Goal: Task Accomplishment & Management: Complete application form

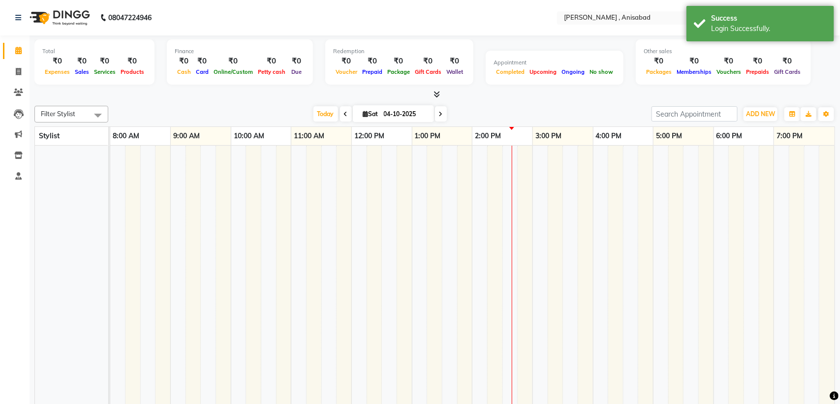
select select "en"
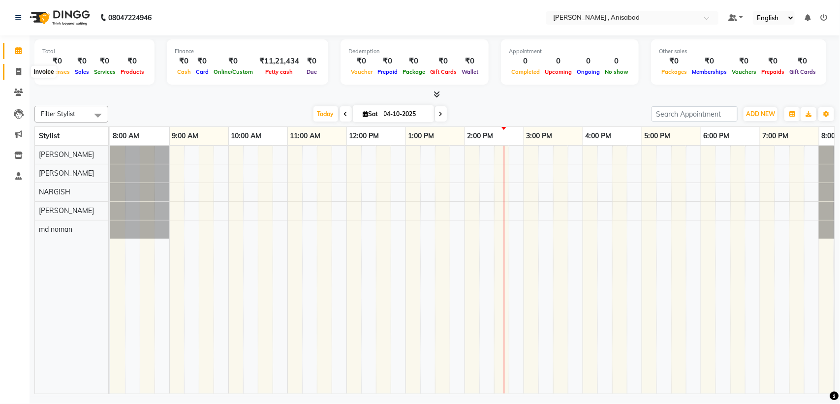
click at [18, 66] on span at bounding box center [18, 71] width 17 height 11
select select "service"
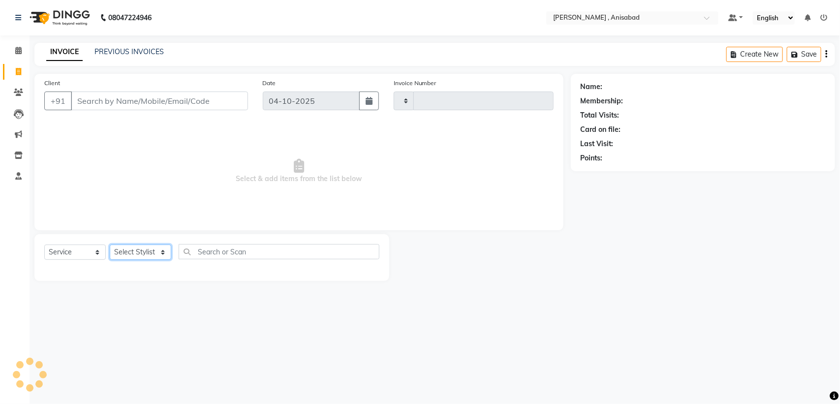
click at [143, 254] on select "Select Stylist" at bounding box center [140, 252] width 61 height 15
type input "1926"
select select "6967"
select select "61627"
click at [110, 245] on select "Select Stylist ANIMA SINGH md [PERSON_NAME] [PERSON_NAME] [PERSON_NAME]" at bounding box center [140, 252] width 61 height 15
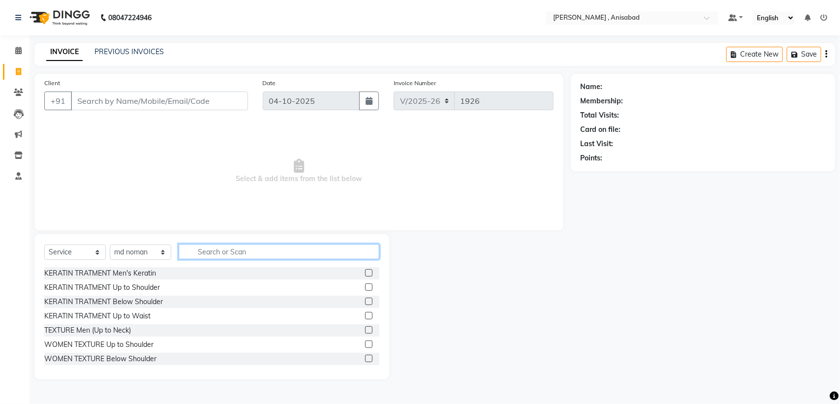
click at [283, 252] on input "text" at bounding box center [279, 251] width 201 height 15
click at [288, 255] on input "text" at bounding box center [279, 251] width 201 height 15
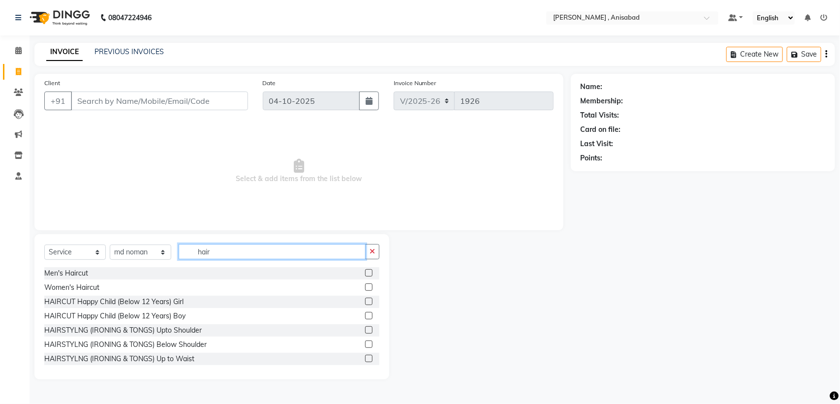
type input "hair"
click at [365, 272] on label at bounding box center [368, 272] width 7 height 7
click at [365, 272] on input "checkbox" at bounding box center [368, 273] width 6 height 6
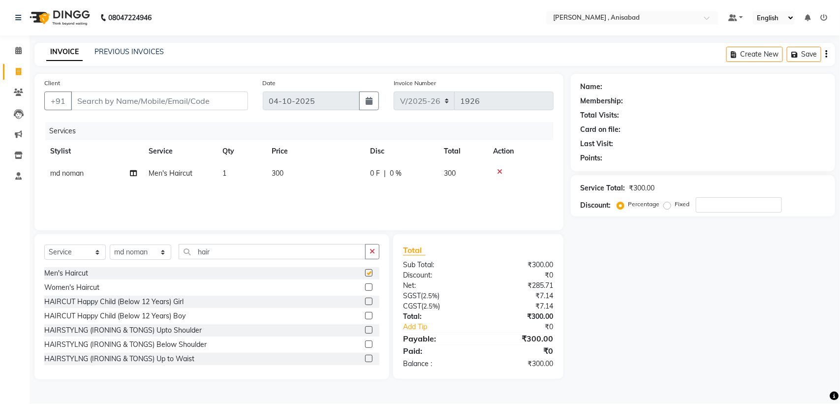
checkbox input "false"
click at [196, 102] on input "Client" at bounding box center [159, 101] width 177 height 19
type input "8"
type input "0"
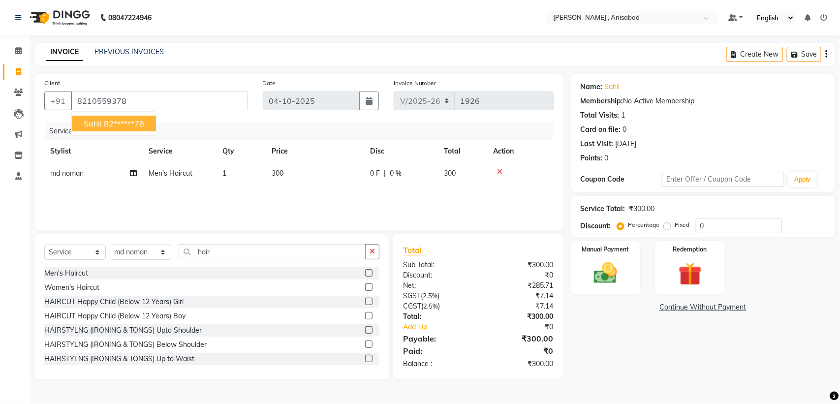
click at [143, 119] on ngb-highlight "82******78" at bounding box center [124, 124] width 40 height 10
type input "82******78"
click at [597, 278] on img at bounding box center [605, 273] width 39 height 28
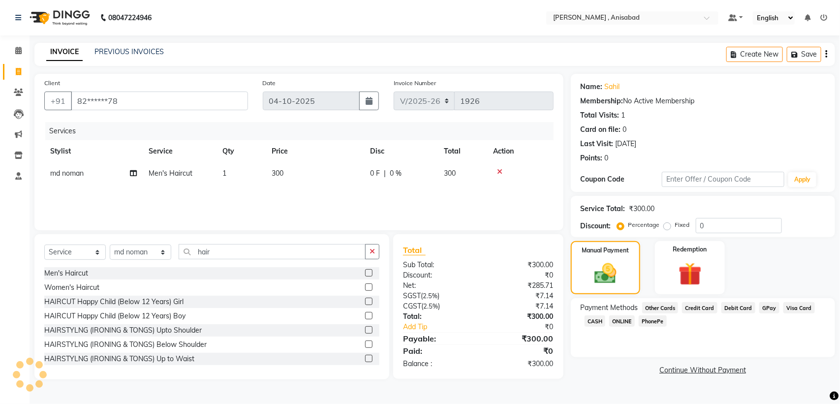
click at [600, 321] on span "CASH" at bounding box center [594, 320] width 21 height 11
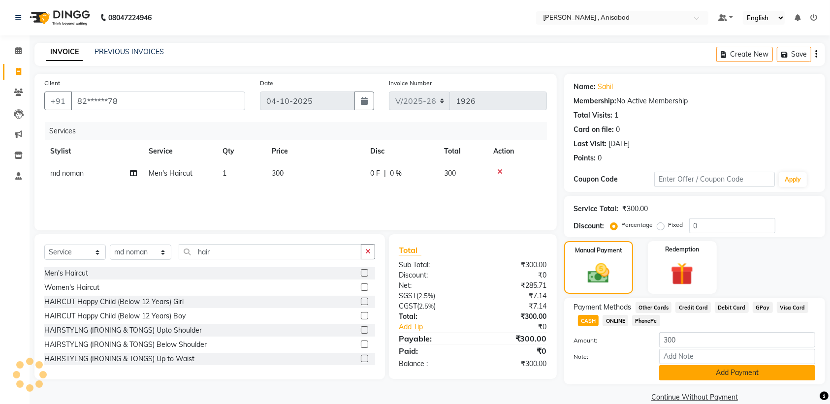
click at [737, 372] on button "Add Payment" at bounding box center [737, 372] width 156 height 15
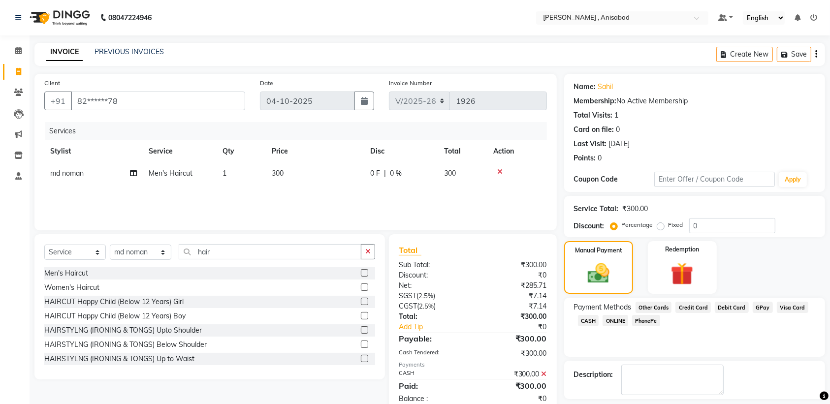
click at [581, 321] on span "CASH" at bounding box center [588, 320] width 21 height 11
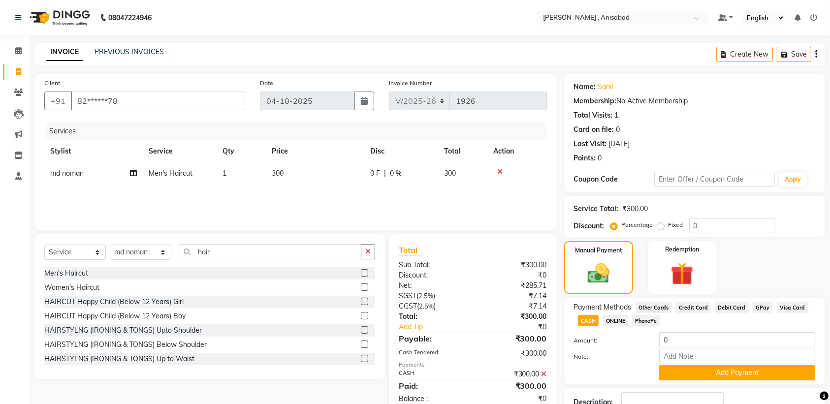
click at [729, 370] on button "Add Payment" at bounding box center [737, 372] width 156 height 15
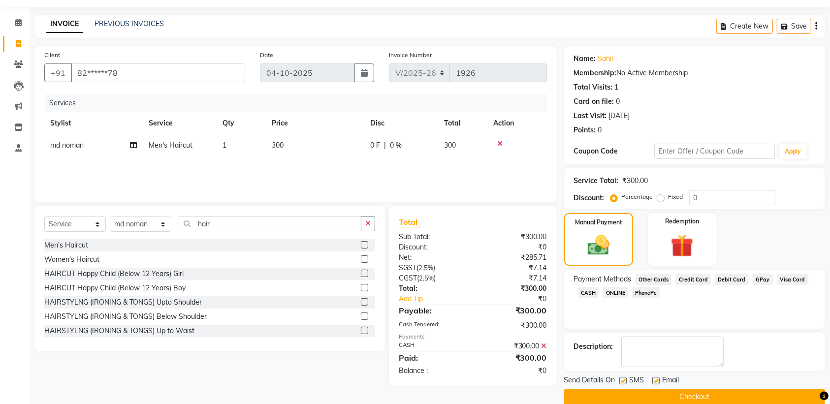
scroll to position [43, 0]
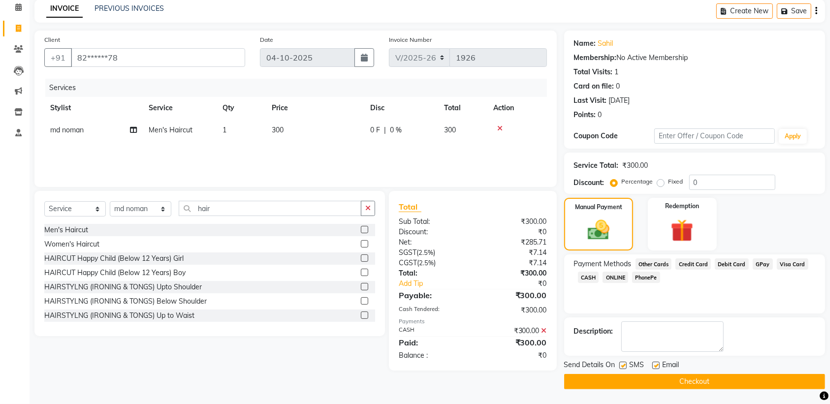
click at [725, 374] on button "Checkout" at bounding box center [694, 381] width 261 height 15
click at [695, 386] on button "Checkout" at bounding box center [694, 381] width 261 height 15
click at [695, 380] on button "Checkout" at bounding box center [694, 381] width 261 height 15
click at [706, 382] on button "Checkout" at bounding box center [694, 381] width 261 height 15
click at [669, 381] on button "Checkout" at bounding box center [694, 381] width 261 height 15
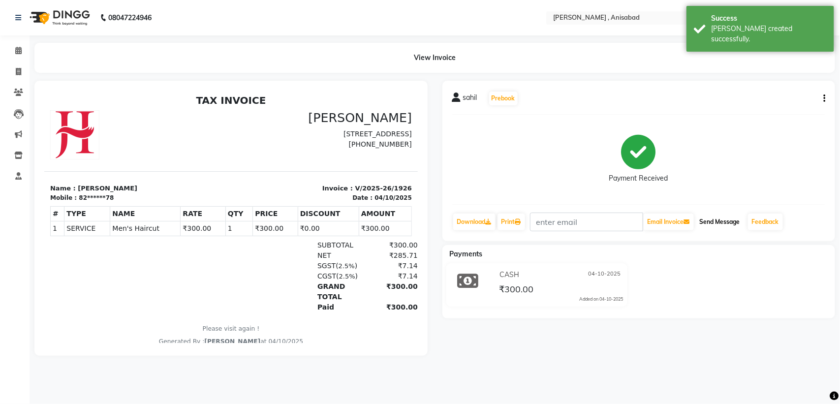
click at [713, 217] on button "Send Message" at bounding box center [720, 222] width 48 height 17
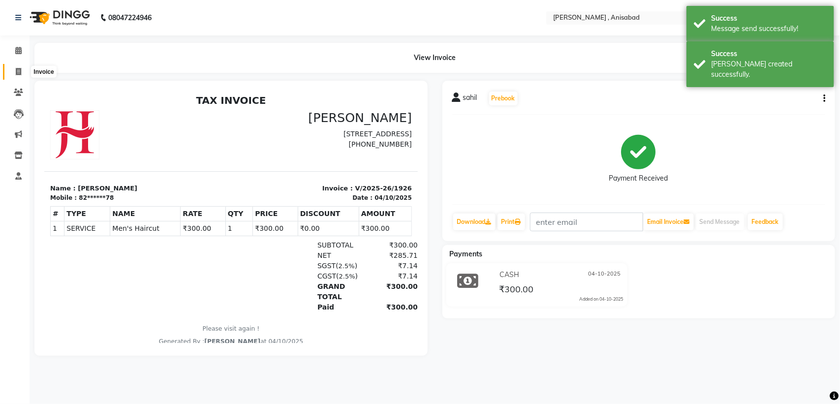
click at [11, 67] on span at bounding box center [18, 71] width 17 height 11
select select "service"
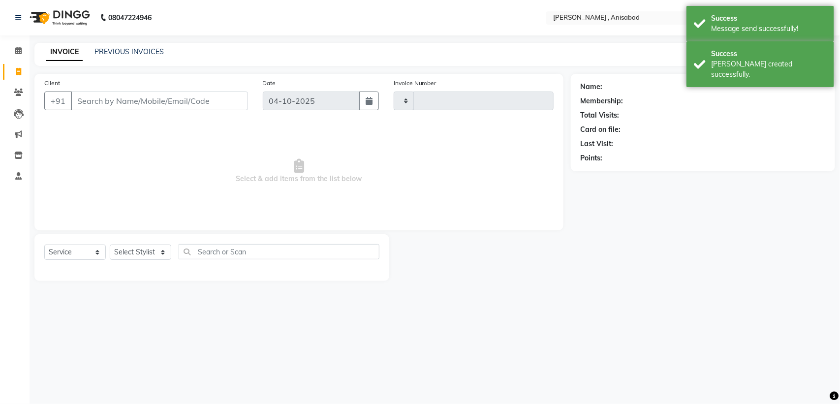
type input "1927"
select select "6967"
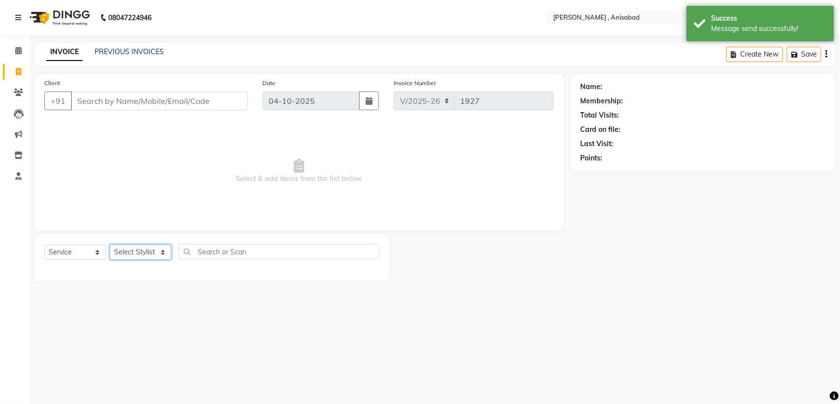
click at [138, 247] on select "Select Stylist" at bounding box center [140, 252] width 61 height 15
click at [689, 294] on main "INVOICE PREVIOUS INVOICES Create New Save Client +91 Date [DATE] Invoice Number…" at bounding box center [435, 169] width 810 height 253
click at [134, 245] on select "Select Stylist" at bounding box center [140, 252] width 61 height 15
click at [302, 290] on main "INVOICE PREVIOUS INVOICES Create New Save Client +91 Date [DATE] Invoice Number…" at bounding box center [435, 169] width 810 height 253
click at [158, 253] on select "Select Stylist" at bounding box center [140, 252] width 61 height 15
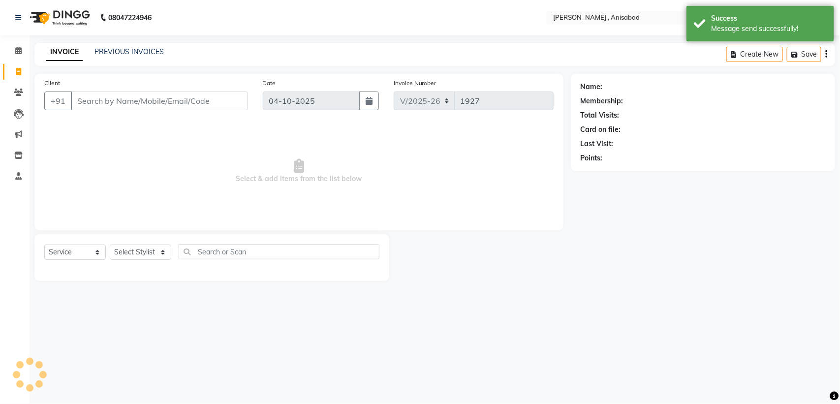
drag, startPoint x: 213, startPoint y: 311, endPoint x: 196, endPoint y: 305, distance: 17.7
click at [209, 308] on div "08047224946 Select Location × [PERSON_NAME] , Anisabad Default Panel My Panel E…" at bounding box center [420, 202] width 840 height 404
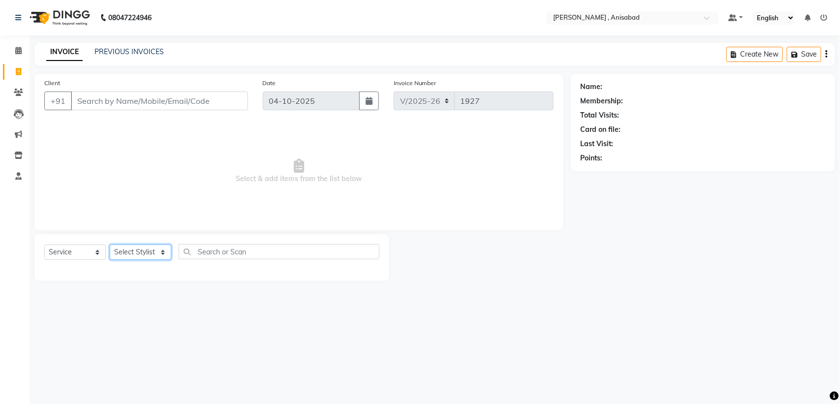
click at [116, 252] on select "Select Stylist ANIMA SINGH md [PERSON_NAME] [PERSON_NAME] [PERSON_NAME]" at bounding box center [140, 252] width 61 height 15
select select "55248"
click at [110, 245] on select "Select Stylist ANIMA SINGH md [PERSON_NAME] [PERSON_NAME] [PERSON_NAME]" at bounding box center [140, 252] width 61 height 15
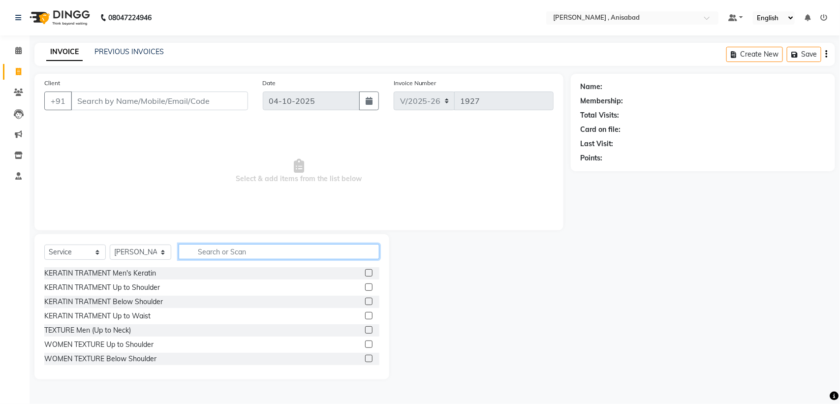
drag, startPoint x: 256, startPoint y: 244, endPoint x: 257, endPoint y: 251, distance: 7.0
click at [257, 250] on input "text" at bounding box center [279, 251] width 201 height 15
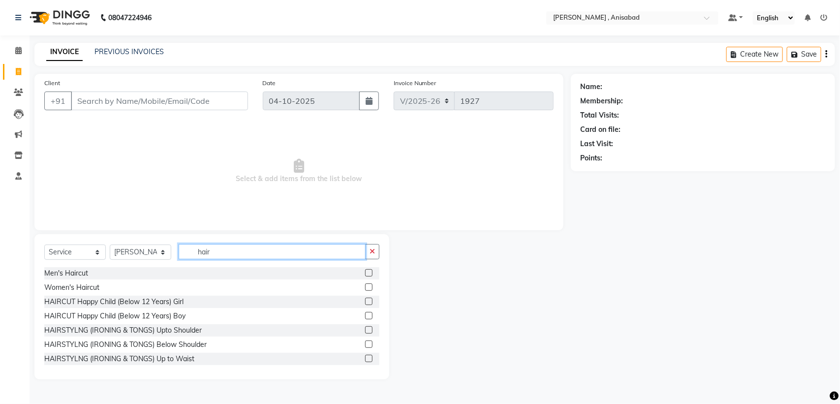
type input "hair"
click at [365, 271] on label at bounding box center [368, 272] width 7 height 7
click at [365, 271] on input "checkbox" at bounding box center [368, 273] width 6 height 6
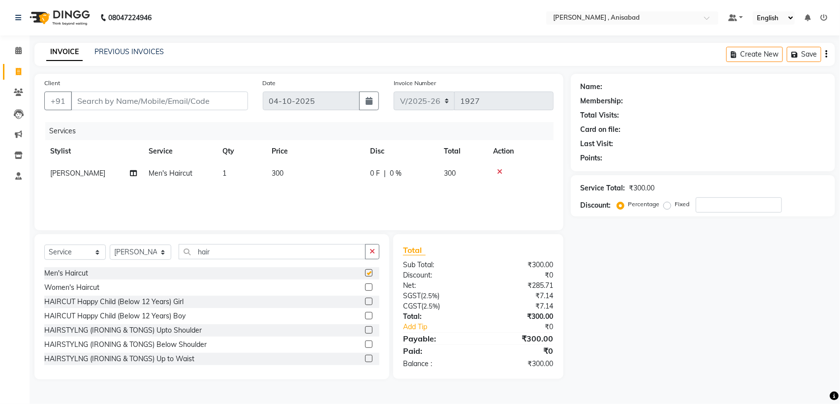
checkbox input "false"
click at [186, 96] on input "Client" at bounding box center [159, 101] width 177 height 19
type input "6"
type input "0"
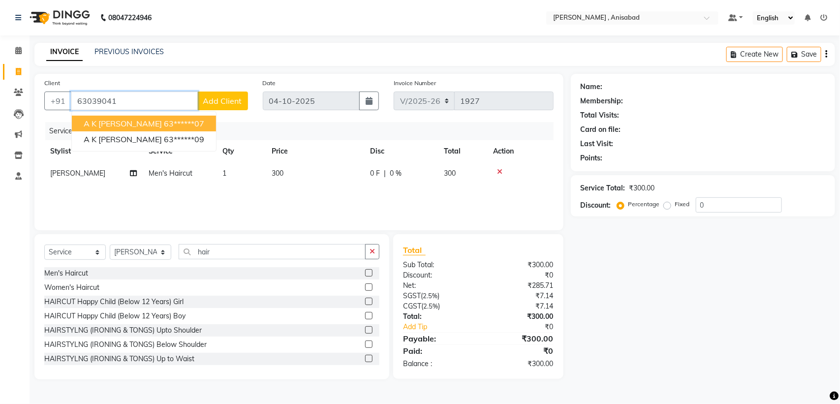
click at [164, 122] on ngb-highlight "63******07" at bounding box center [184, 124] width 40 height 10
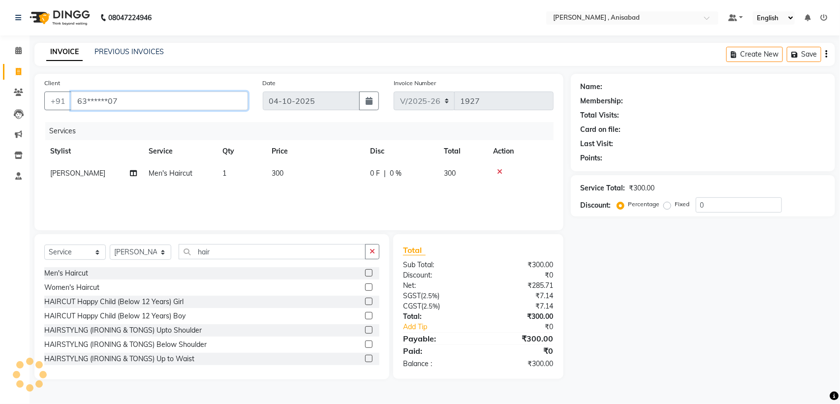
type input "63******07"
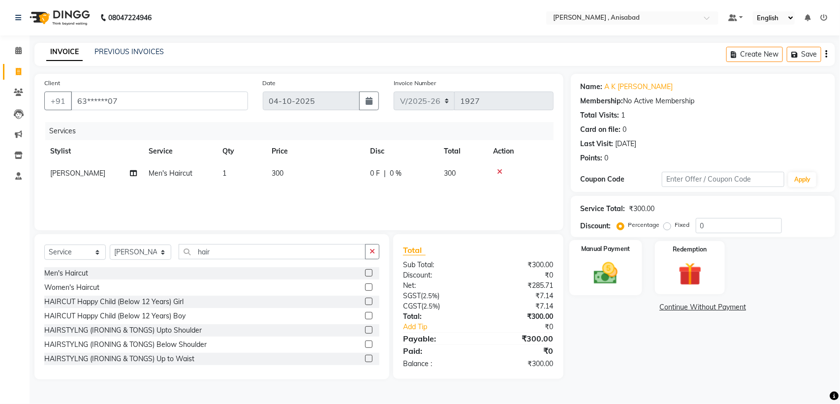
click at [620, 270] on img at bounding box center [605, 273] width 39 height 28
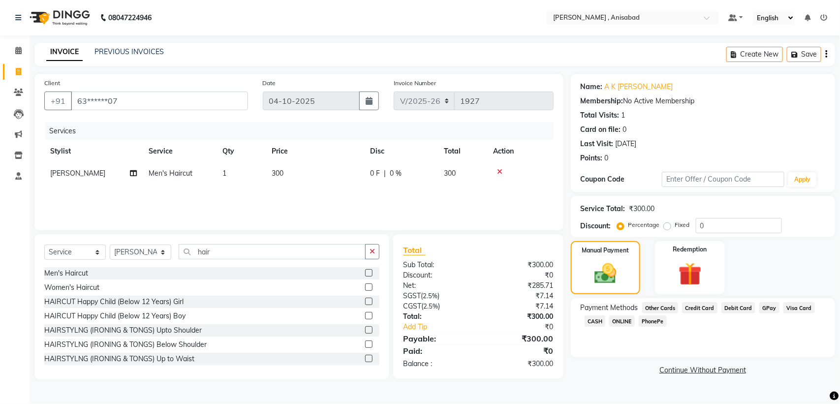
click at [764, 311] on span "GPay" at bounding box center [769, 307] width 20 height 11
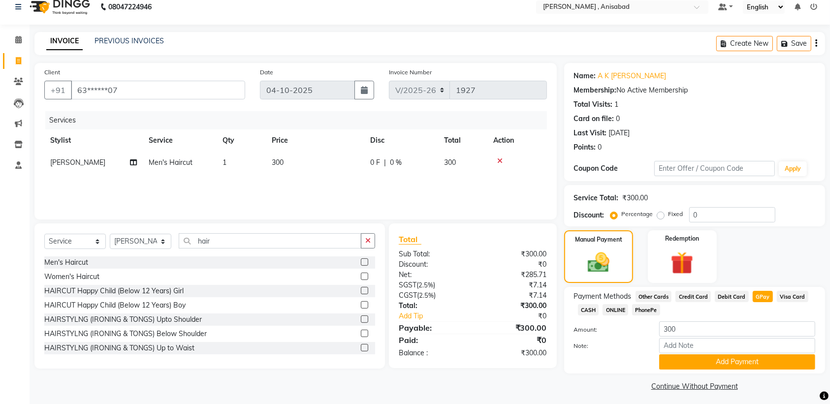
scroll to position [15, 0]
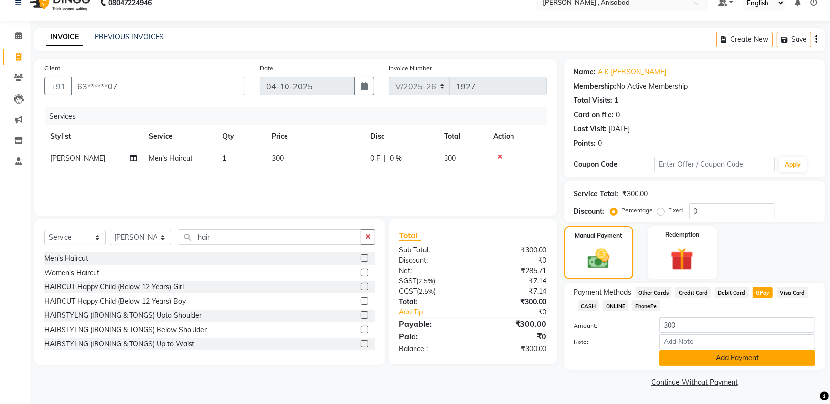
click at [764, 352] on button "Add Payment" at bounding box center [737, 357] width 156 height 15
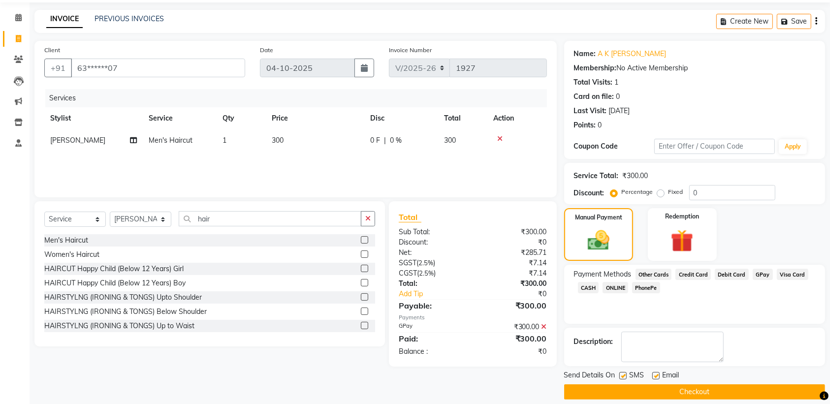
scroll to position [43, 0]
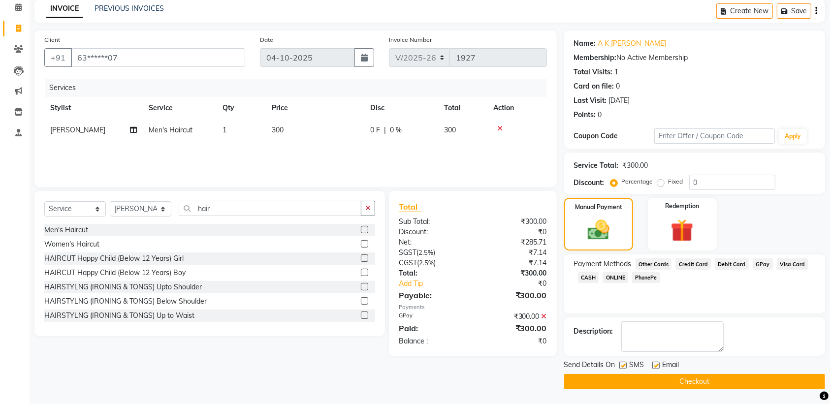
click at [697, 380] on button "Checkout" at bounding box center [694, 381] width 261 height 15
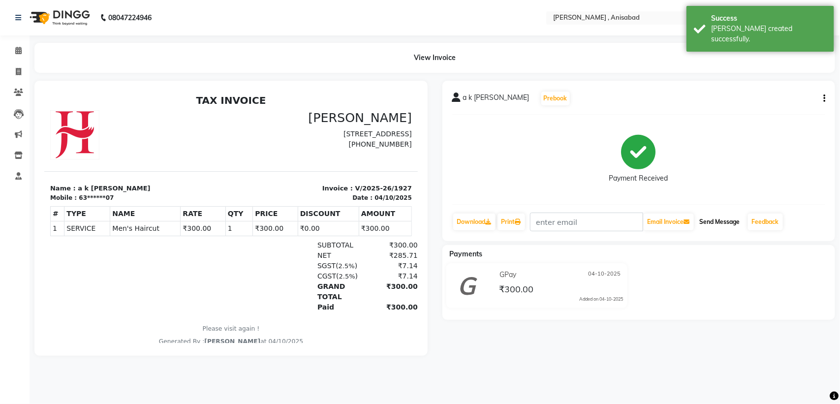
click at [727, 221] on button "Send Message" at bounding box center [720, 222] width 48 height 17
click at [714, 221] on button "Send Message" at bounding box center [720, 222] width 48 height 17
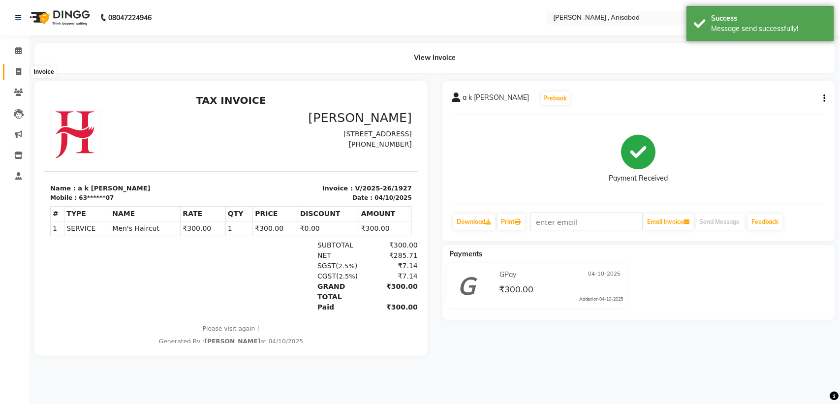
click at [12, 71] on span at bounding box center [18, 71] width 17 height 11
select select "service"
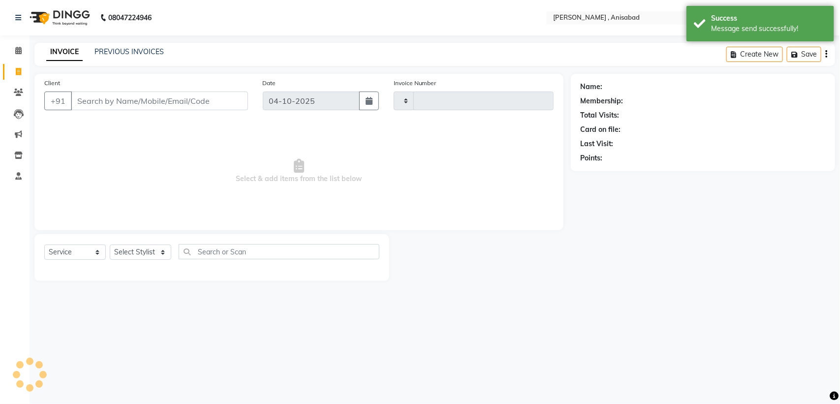
type input "1928"
select select "6967"
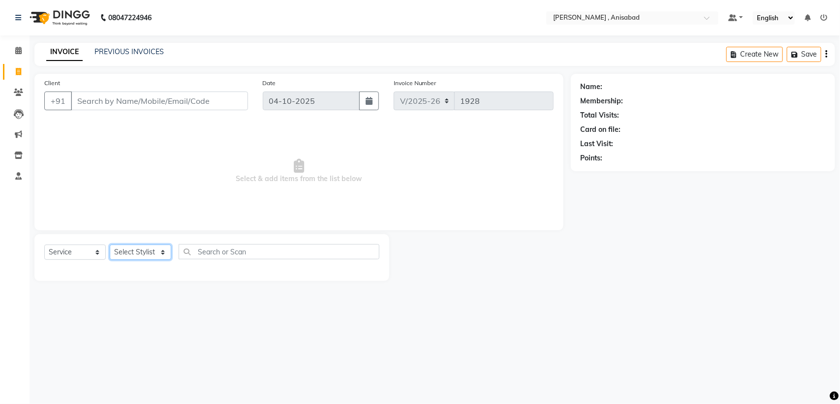
click at [132, 252] on select "Select Stylist ANIMA SINGH md [PERSON_NAME] [PERSON_NAME] [PERSON_NAME]" at bounding box center [140, 252] width 61 height 15
click at [110, 245] on select "Select Stylist ANIMA SINGH md [PERSON_NAME] [PERSON_NAME] [PERSON_NAME]" at bounding box center [140, 252] width 61 height 15
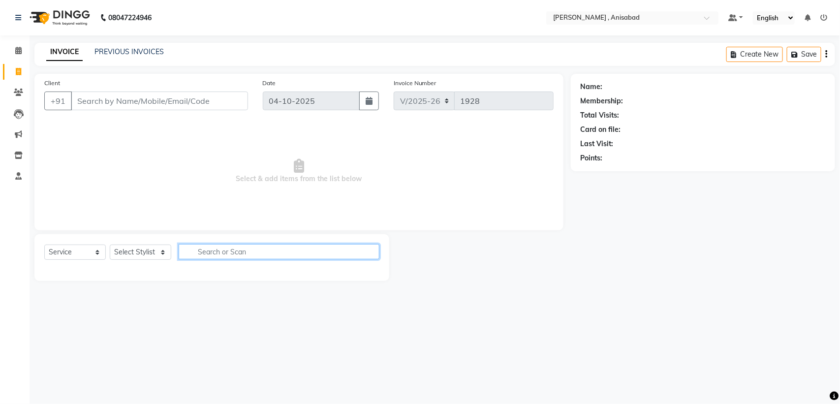
click at [218, 249] on input "text" at bounding box center [279, 251] width 201 height 15
type input "s"
type input "h"
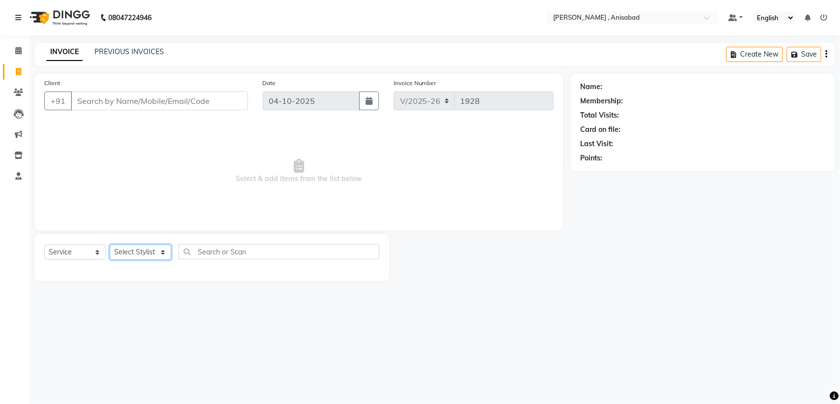
click at [125, 253] on select "Select Stylist ANIMA SINGH md [PERSON_NAME] [PERSON_NAME] [PERSON_NAME]" at bounding box center [140, 252] width 61 height 15
select select "59619"
click at [110, 245] on select "Select Stylist ANIMA SINGH md [PERSON_NAME] [PERSON_NAME] [PERSON_NAME]" at bounding box center [140, 252] width 61 height 15
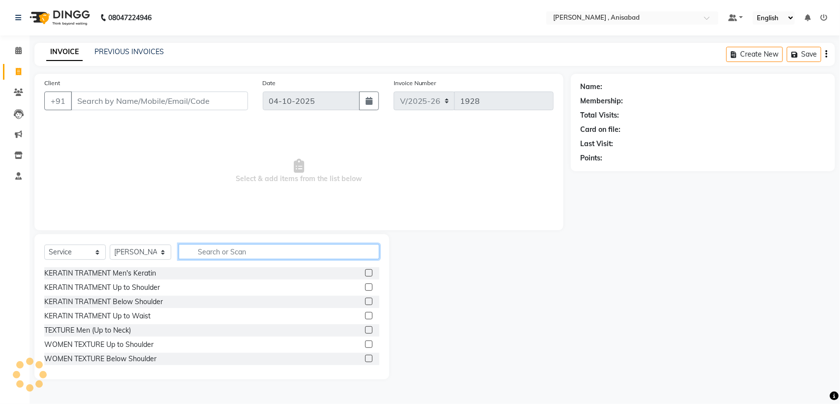
click at [251, 250] on input "text" at bounding box center [279, 251] width 201 height 15
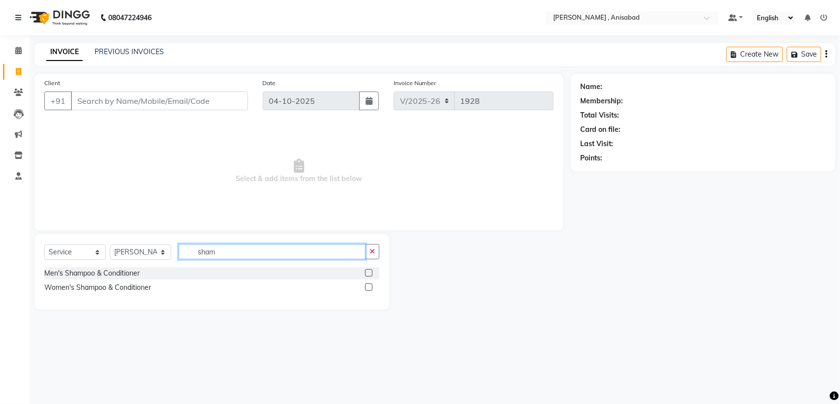
type input "sham"
click at [367, 289] on label at bounding box center [368, 286] width 7 height 7
click at [367, 289] on input "checkbox" at bounding box center [368, 287] width 6 height 6
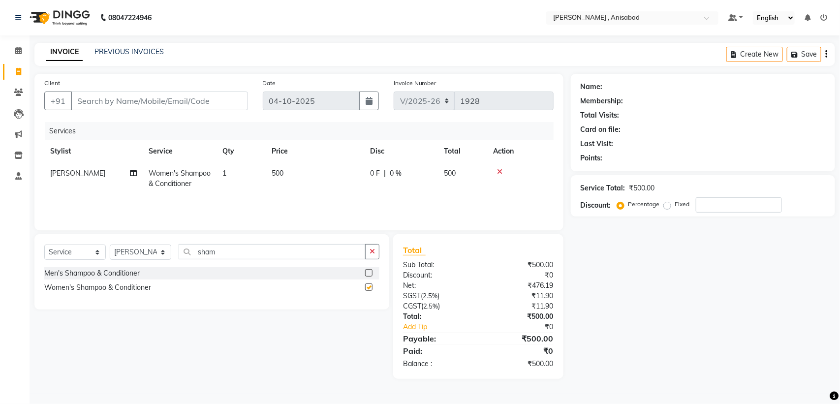
checkbox input "false"
click at [376, 251] on button "button" at bounding box center [372, 251] width 14 height 15
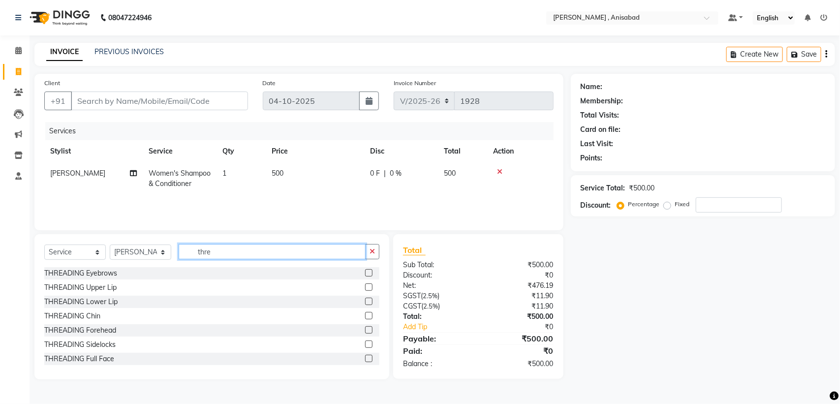
type input "thre"
click at [365, 272] on label at bounding box center [368, 272] width 7 height 7
click at [365, 272] on input "checkbox" at bounding box center [368, 273] width 6 height 6
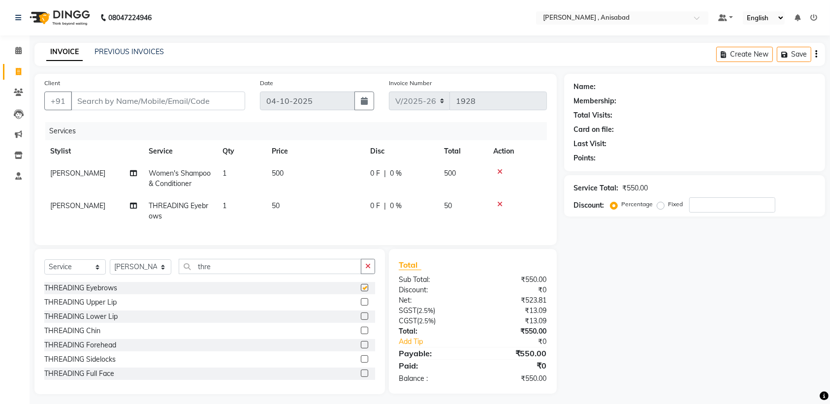
checkbox input "false"
click at [200, 103] on input "Client" at bounding box center [158, 101] width 174 height 19
type input "7"
type input "0"
type input "7033689476"
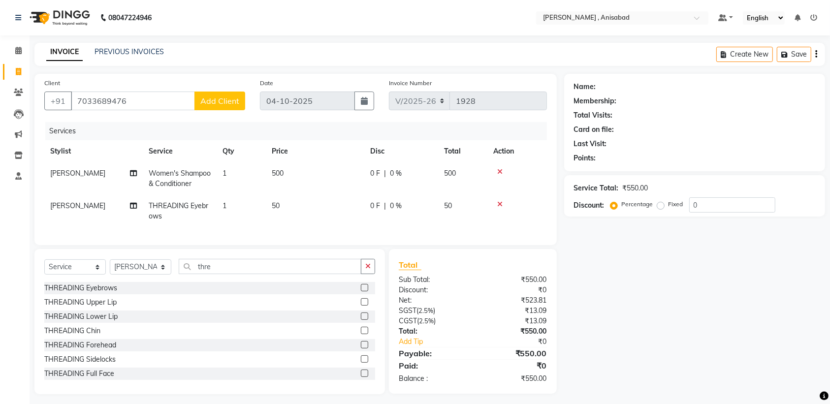
click at [240, 97] on button "Add Client" at bounding box center [219, 101] width 51 height 19
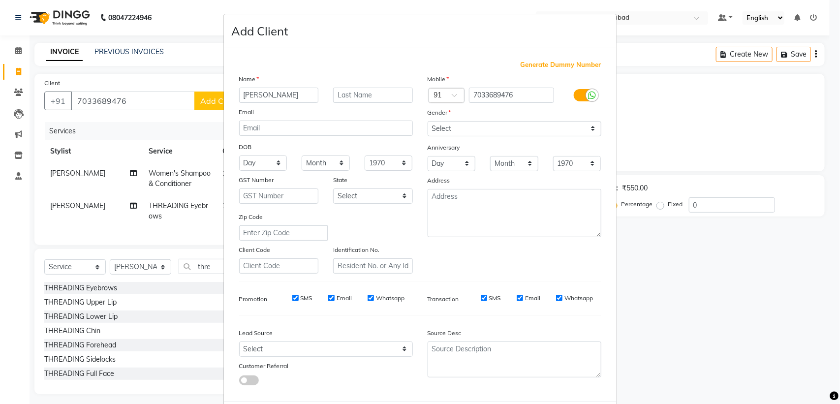
type input "[PERSON_NAME]"
click at [428, 129] on select "Select [DEMOGRAPHIC_DATA] [DEMOGRAPHIC_DATA] Other Prefer Not To Say" at bounding box center [515, 128] width 174 height 15
select select "[DEMOGRAPHIC_DATA]"
click at [428, 121] on select "Select [DEMOGRAPHIC_DATA] [DEMOGRAPHIC_DATA] Other Prefer Not To Say" at bounding box center [515, 128] width 174 height 15
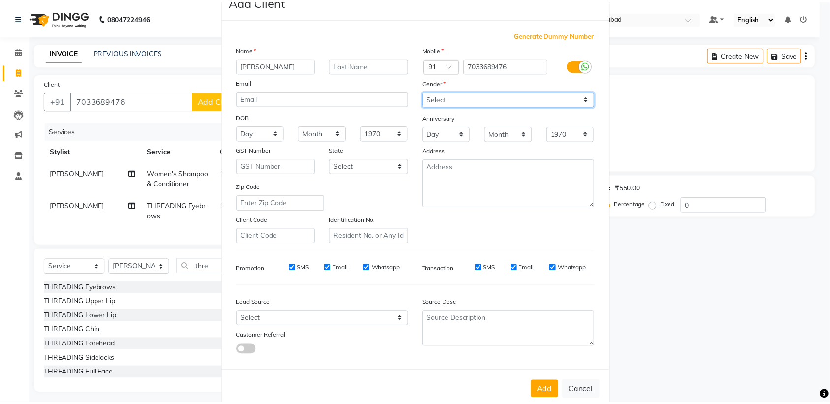
scroll to position [47, 0]
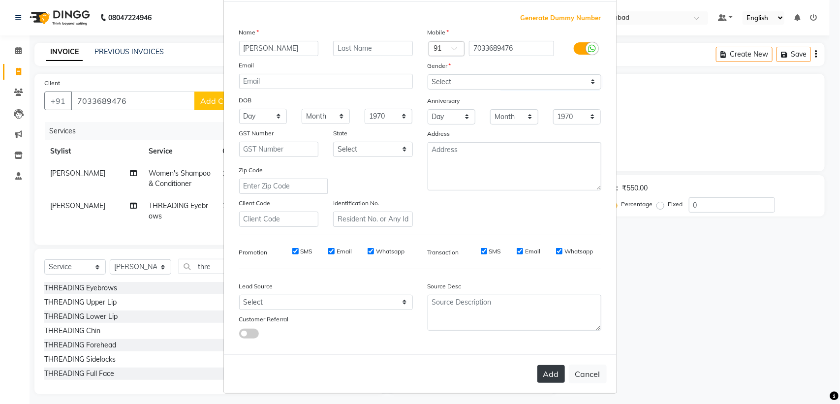
click at [545, 365] on button "Add" at bounding box center [551, 374] width 28 height 18
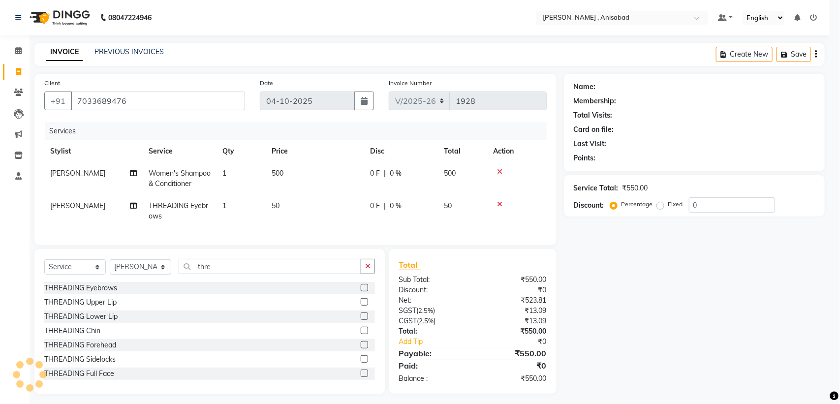
type input "70******76"
select select
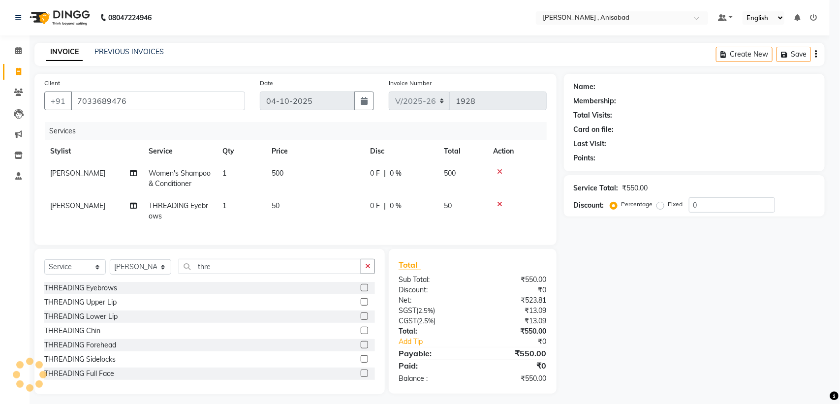
select select
checkbox input "false"
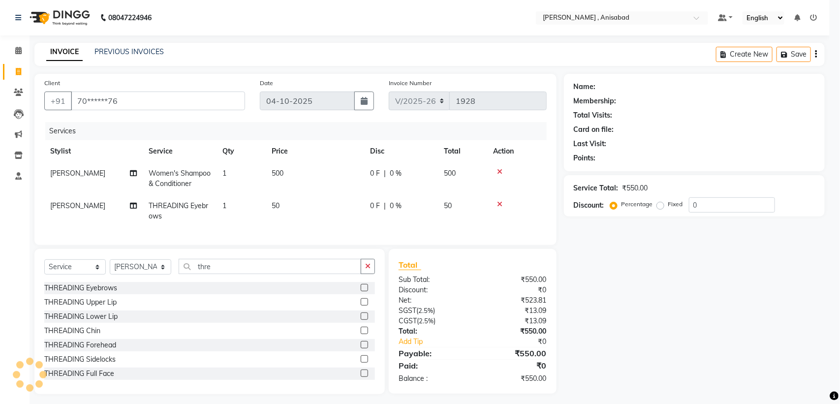
checkbox input "false"
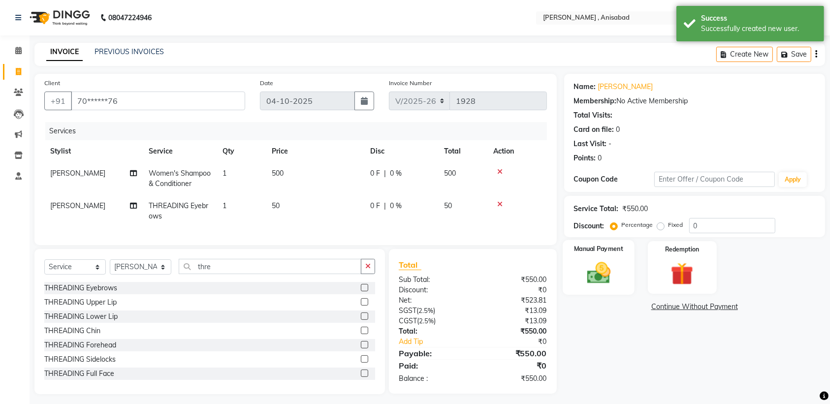
click at [591, 277] on img at bounding box center [598, 272] width 38 height 27
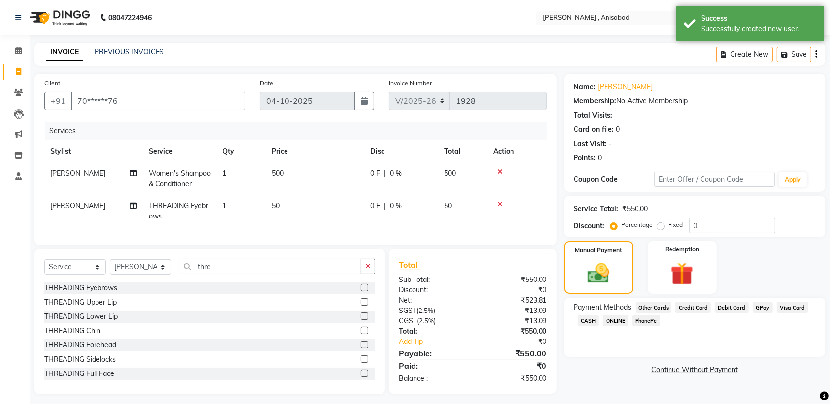
click at [595, 324] on span "CASH" at bounding box center [588, 320] width 21 height 11
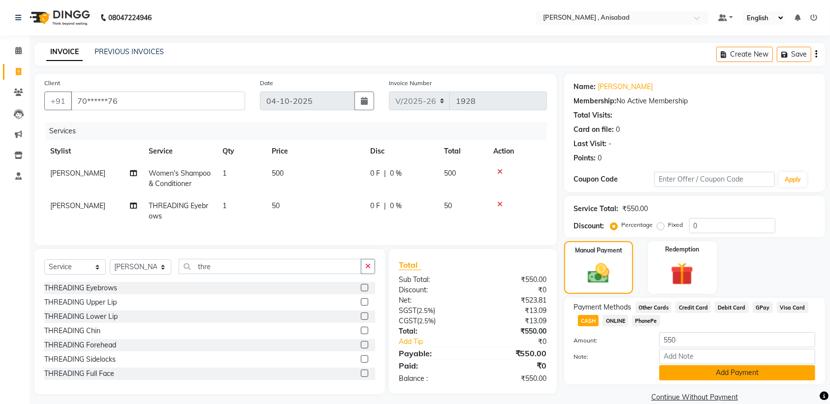
click at [704, 378] on button "Add Payment" at bounding box center [737, 372] width 156 height 15
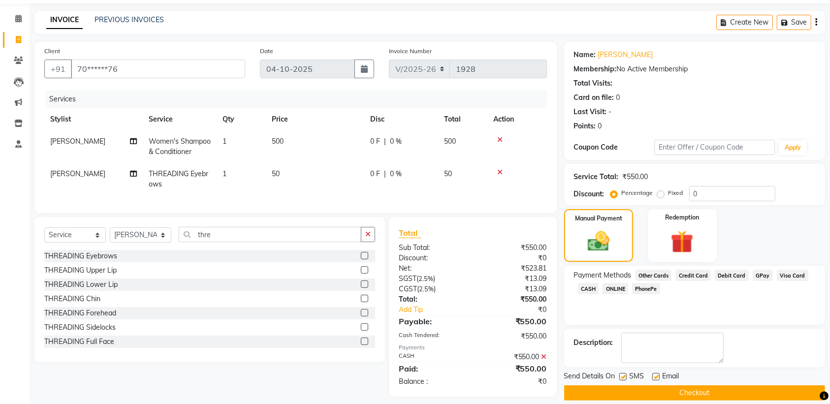
scroll to position [50, 0]
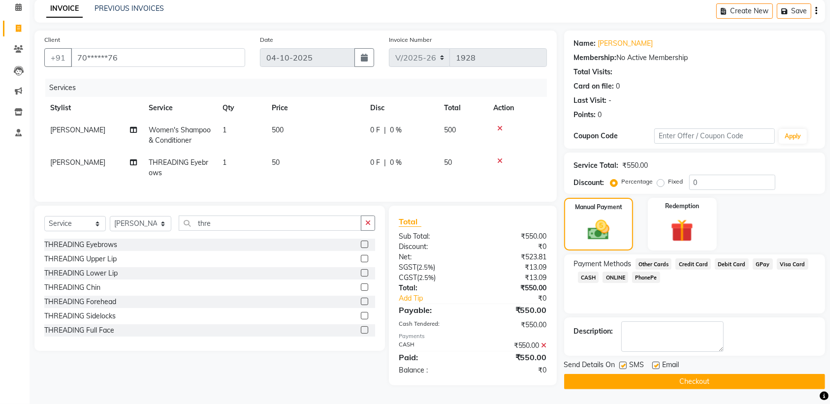
click at [713, 378] on button "Checkout" at bounding box center [694, 381] width 261 height 15
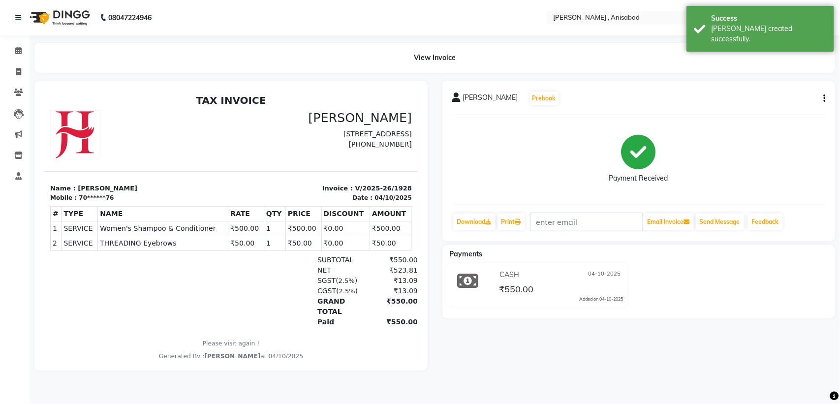
click at [734, 234] on div "[PERSON_NAME] Prebook Payment Received Download Print Email Invoice Send Messag…" at bounding box center [638, 161] width 393 height 160
click at [726, 227] on button "Send Message" at bounding box center [720, 222] width 48 height 17
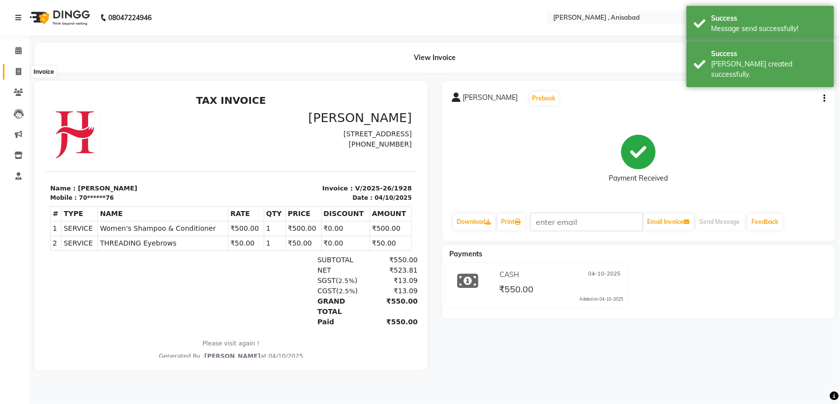
click at [16, 74] on icon at bounding box center [18, 71] width 5 height 7
select select "service"
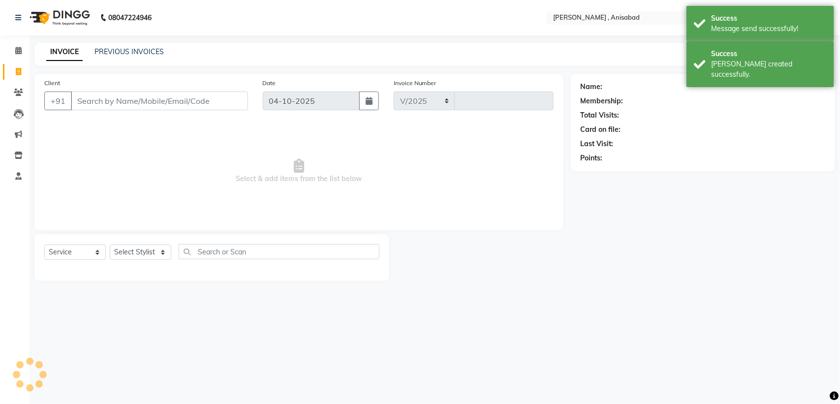
select select "6967"
type input "1929"
